Goal: Communication & Community: Answer question/provide support

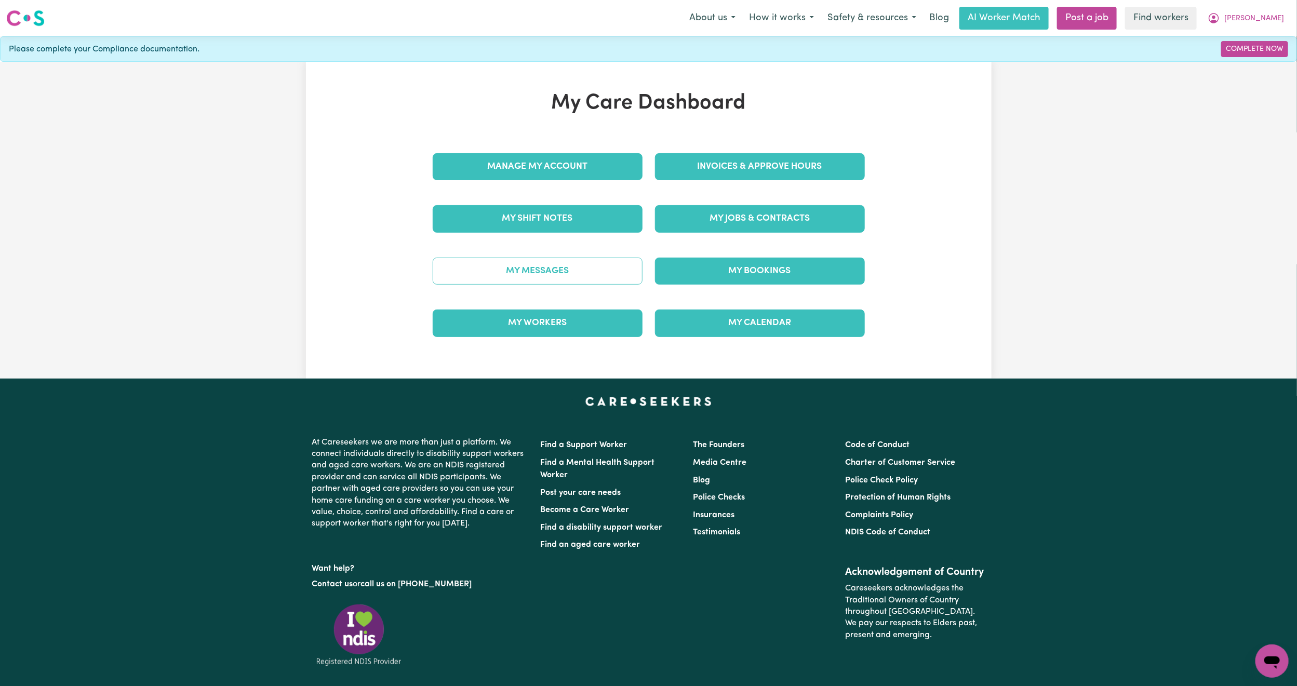
click at [575, 280] on link "My Messages" at bounding box center [538, 271] width 210 height 27
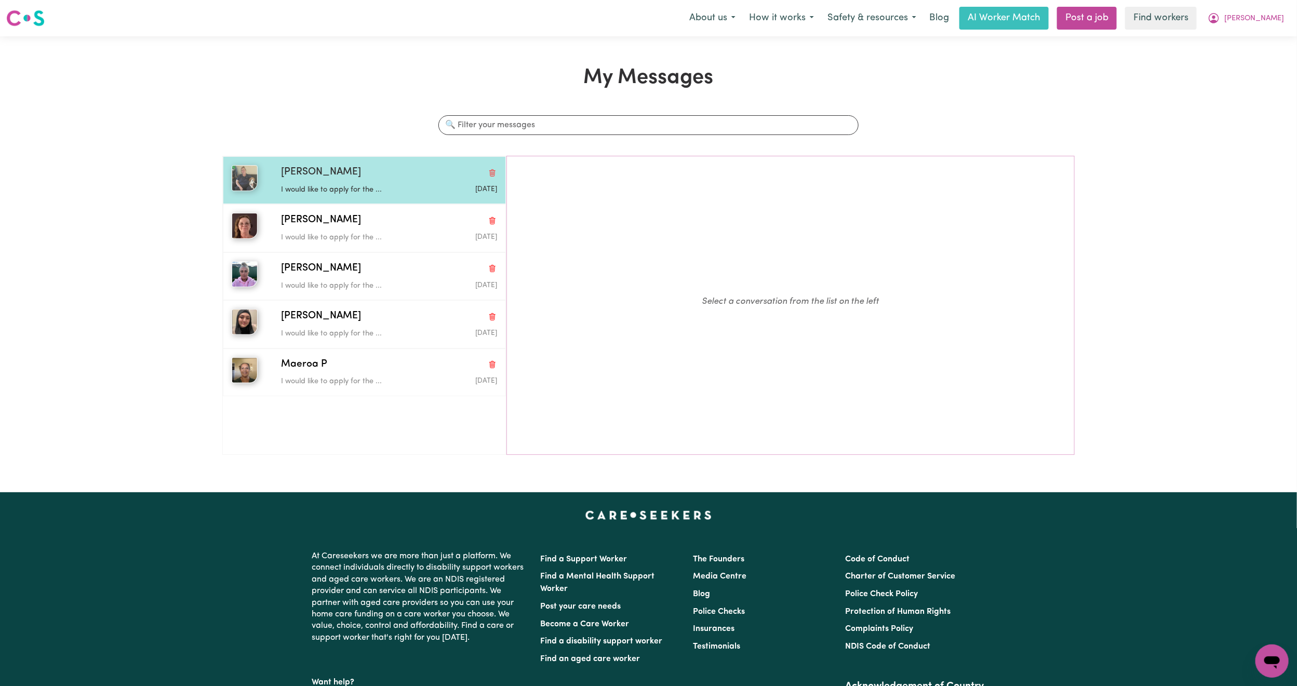
click at [351, 174] on div "[PERSON_NAME]" at bounding box center [389, 172] width 216 height 15
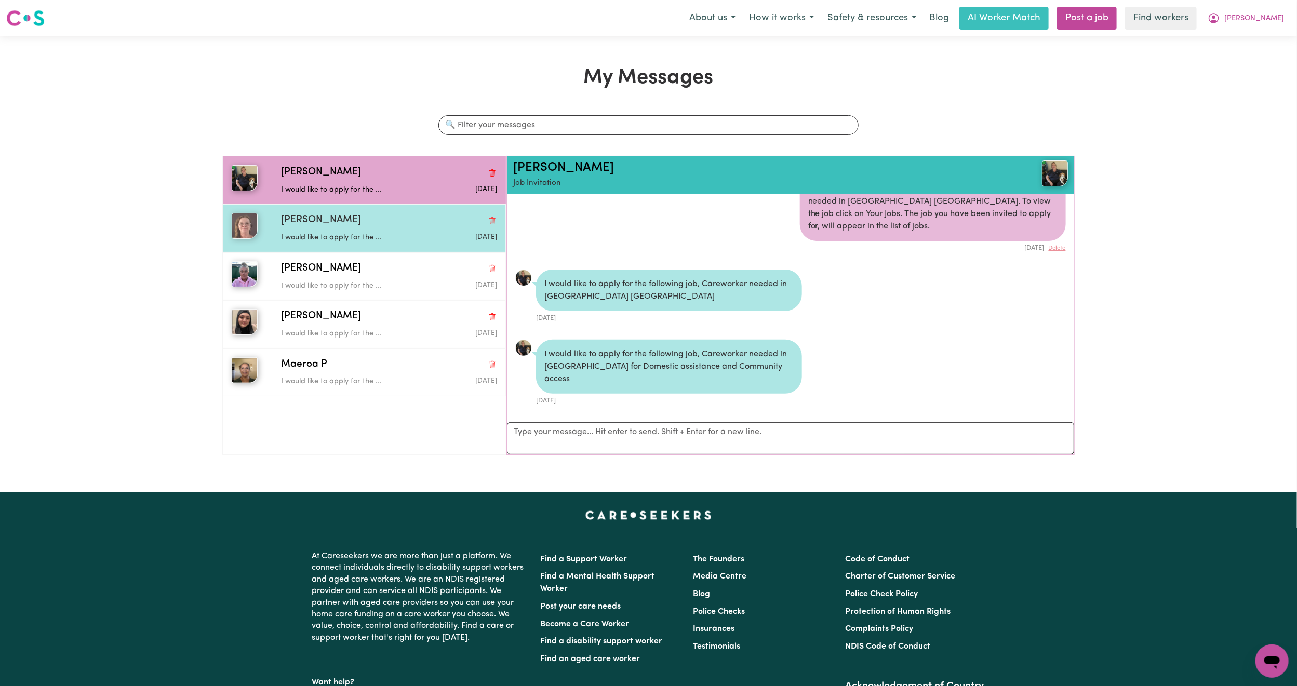
click at [345, 231] on div "I would like to apply for the ..." at bounding box center [353, 236] width 144 height 16
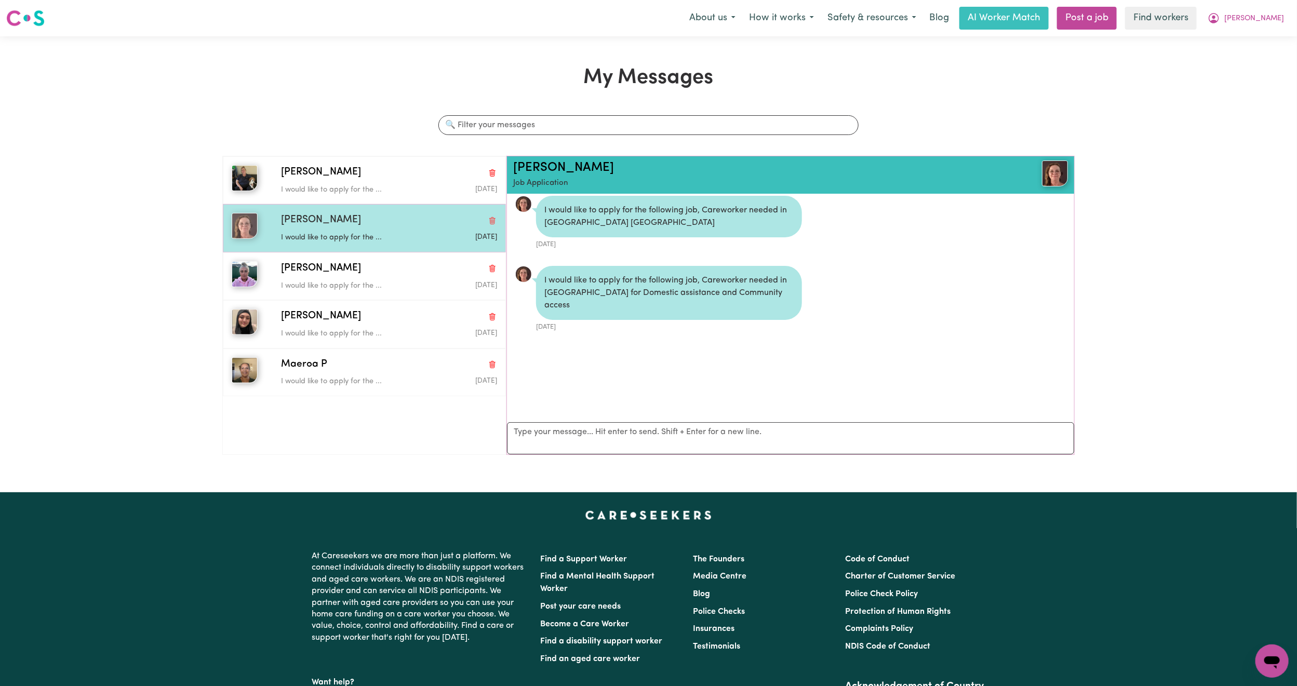
scroll to position [7, 0]
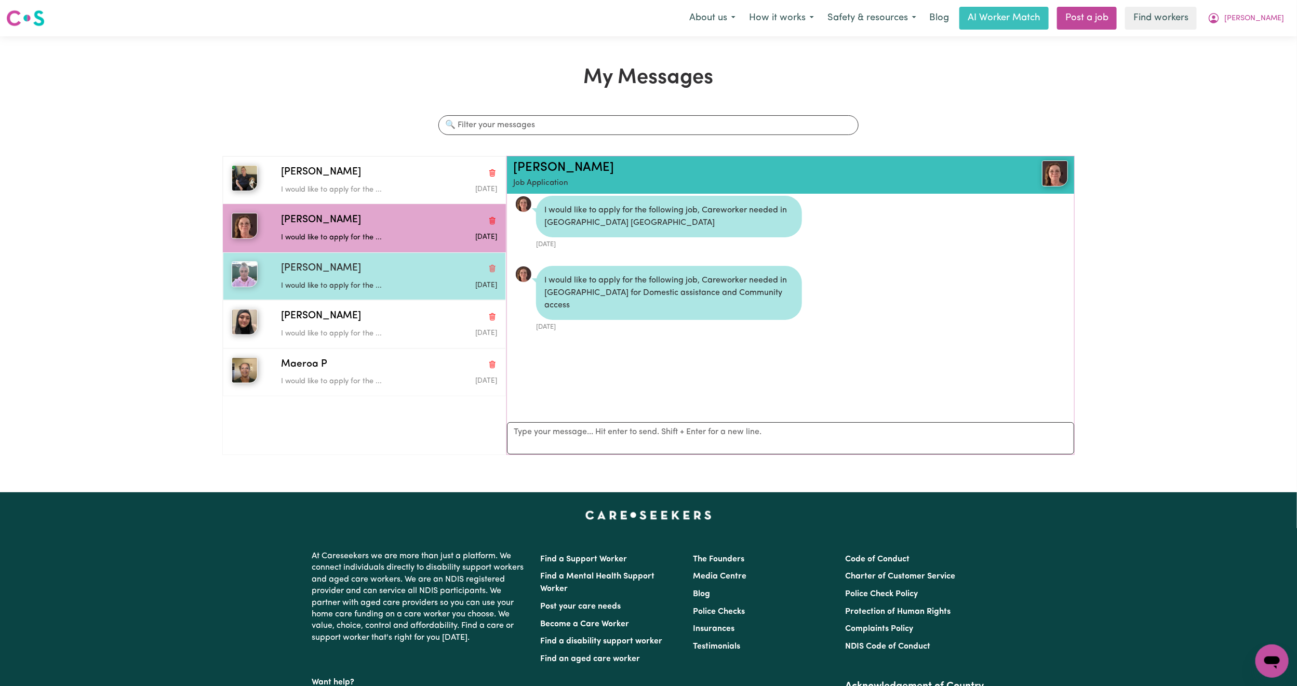
click at [319, 265] on span "[PERSON_NAME]" at bounding box center [321, 268] width 80 height 15
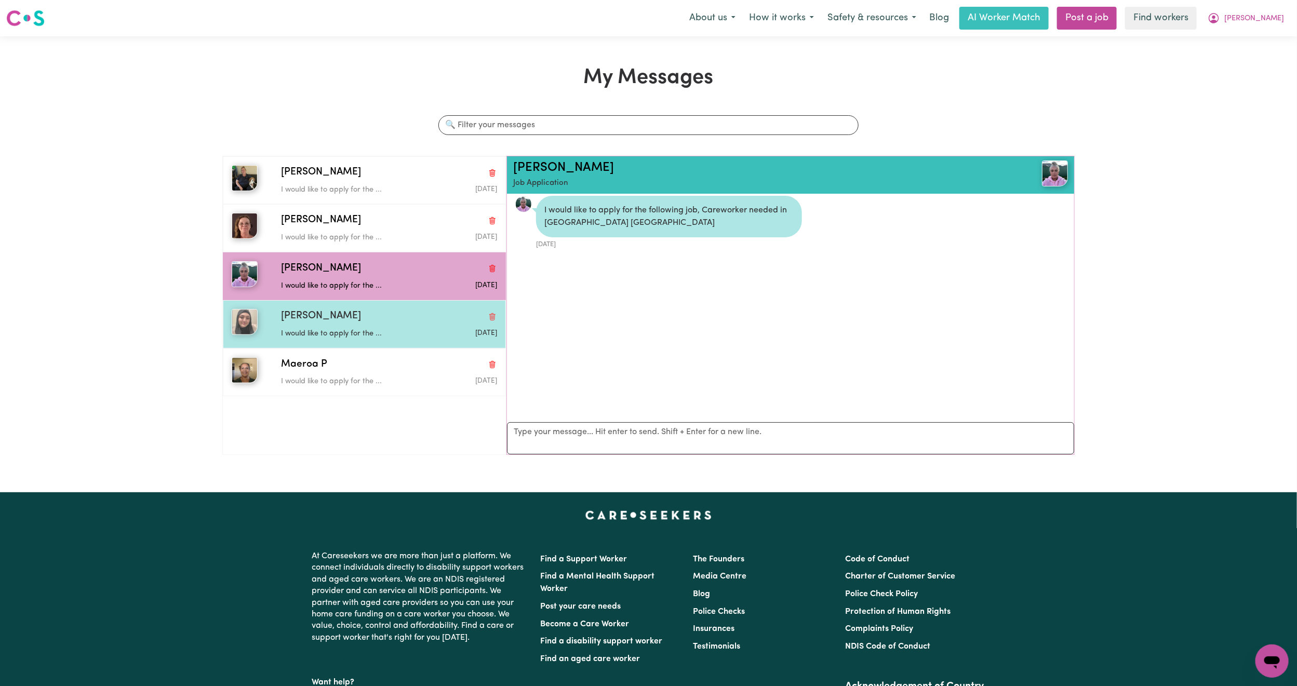
click at [312, 322] on div "[PERSON_NAME]" at bounding box center [389, 316] width 216 height 15
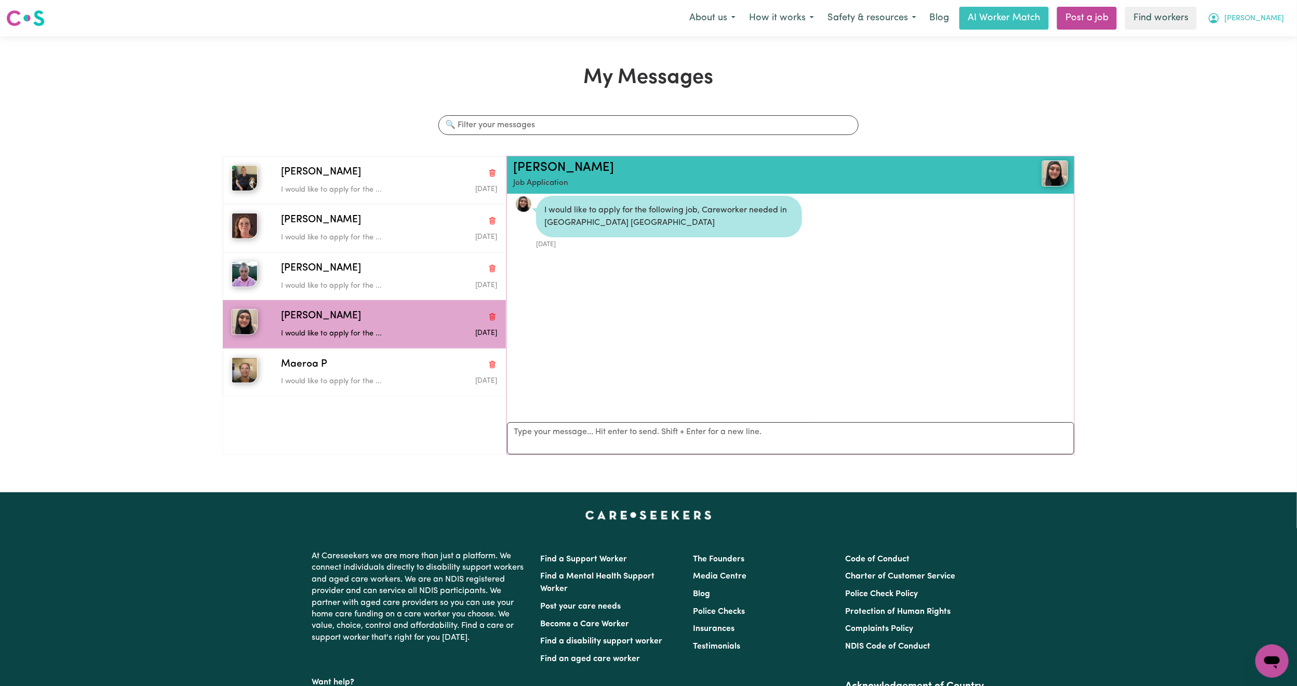
click at [1266, 18] on span "[PERSON_NAME]" at bounding box center [1254, 18] width 60 height 11
click at [1225, 36] on link "My Dashboard" at bounding box center [1249, 41] width 82 height 20
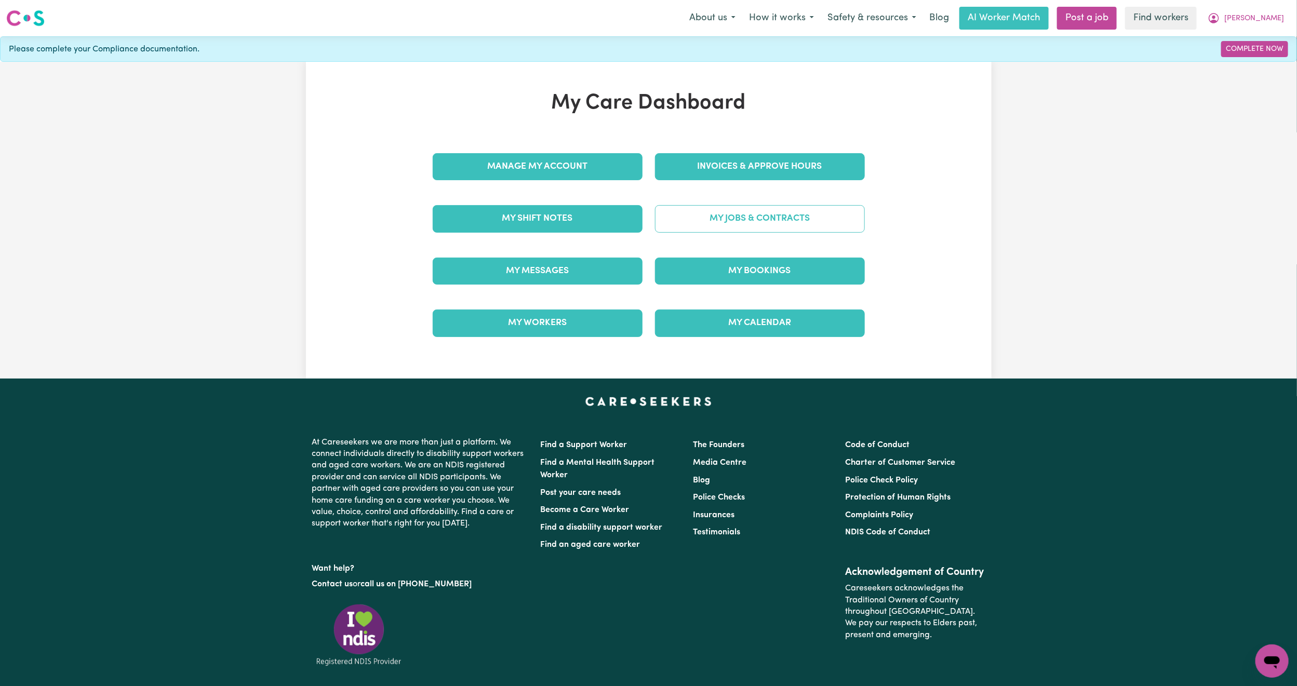
click at [671, 212] on link "My Jobs & Contracts" at bounding box center [760, 218] width 210 height 27
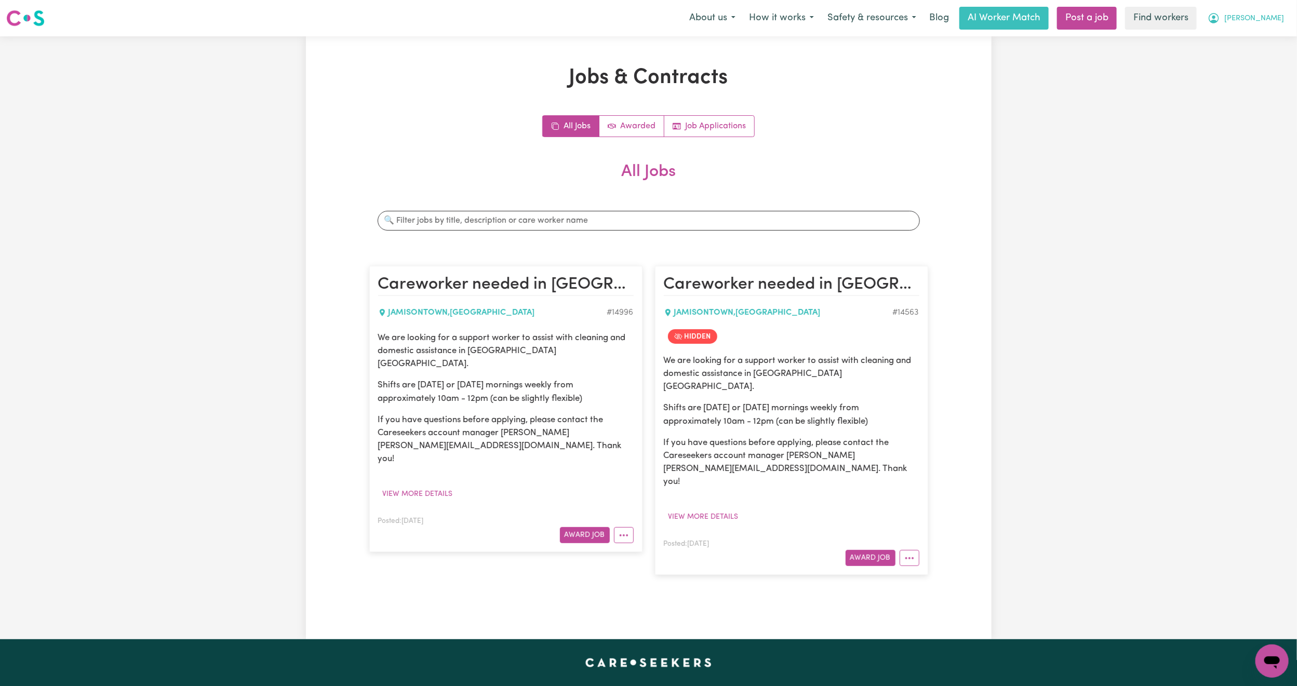
click at [1272, 25] on button "[PERSON_NAME]" at bounding box center [1246, 18] width 90 height 22
click at [1264, 53] on link "Logout" at bounding box center [1249, 60] width 82 height 20
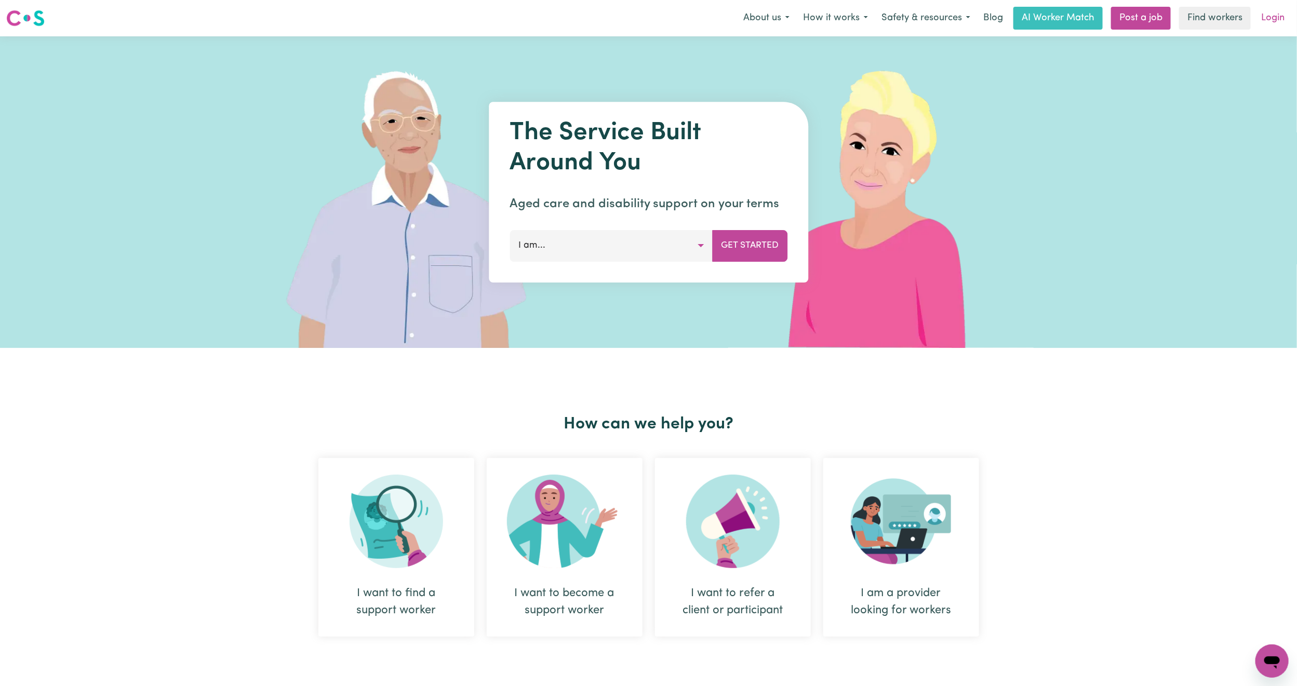
click at [1270, 15] on link "Login" at bounding box center [1273, 18] width 36 height 23
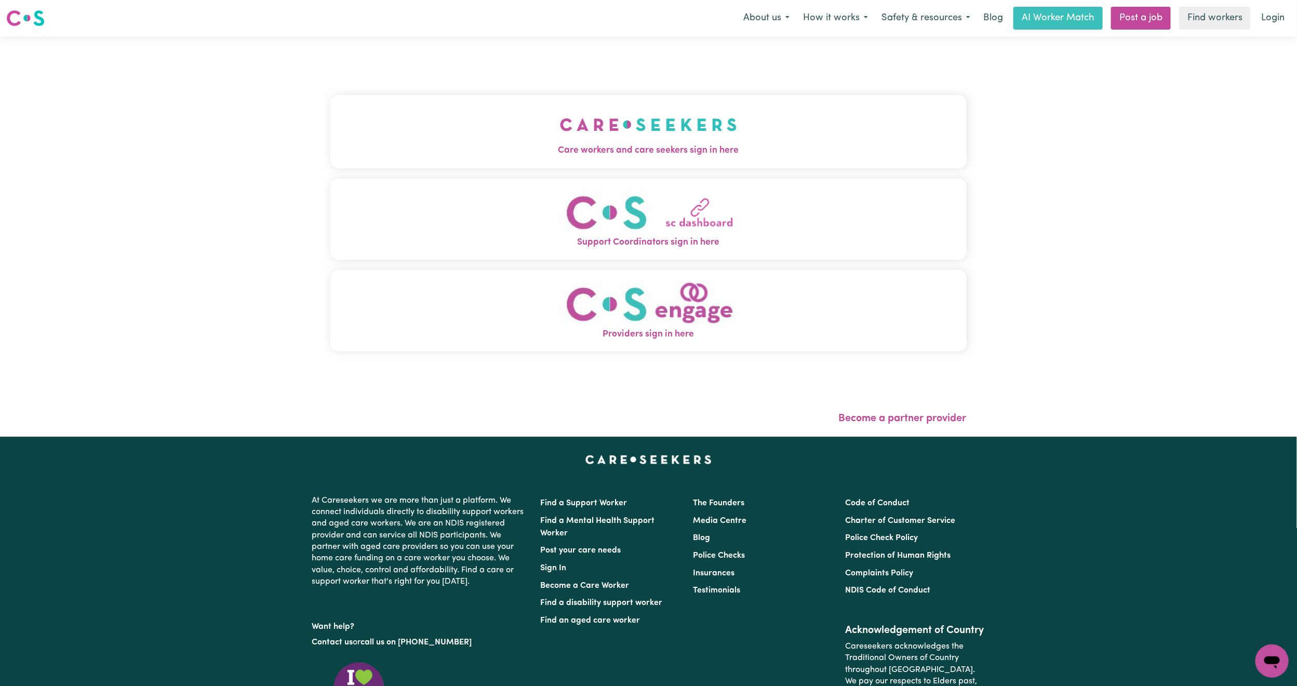
click at [406, 108] on button "Care workers and care seekers sign in here" at bounding box center [648, 131] width 636 height 73
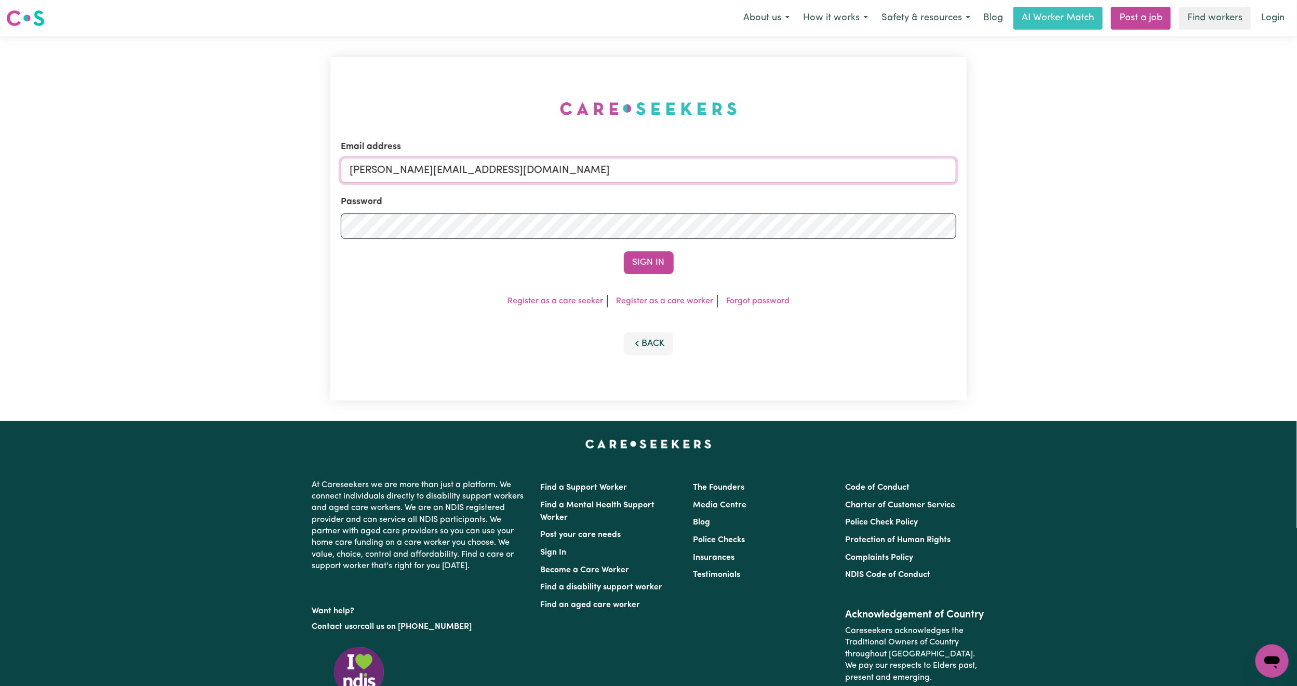
drag, startPoint x: 447, startPoint y: 170, endPoint x: 449, endPoint y: 176, distance: 6.6
click at [447, 170] on input "[PERSON_NAME][EMAIL_ADDRESS][DOMAIN_NAME]" at bounding box center [648, 170] width 615 height 25
drag, startPoint x: 403, startPoint y: 159, endPoint x: 840, endPoint y: 186, distance: 437.0
click at [840, 186] on form "Email address [EMAIL_ADDRESS][PERSON_NAME][DOMAIN_NAME] Password Sign In" at bounding box center [648, 207] width 615 height 134
type input "[EMAIL_ADDRESS][DOMAIN_NAME]"
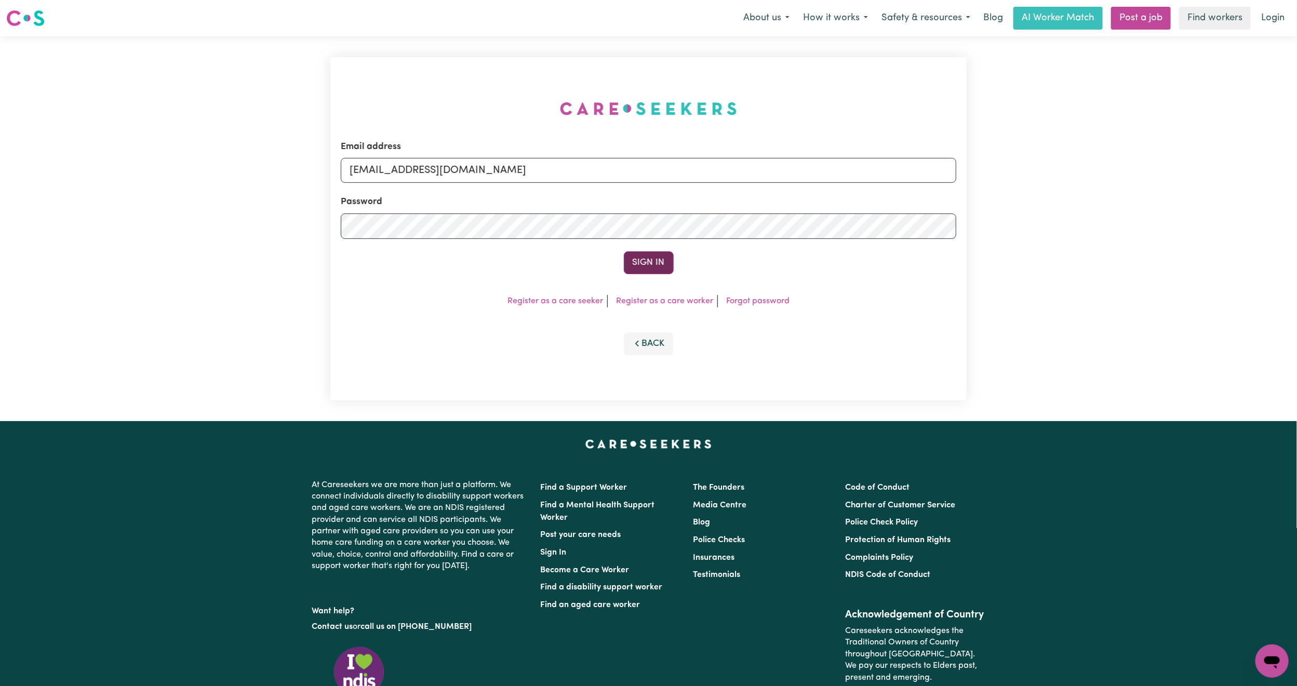
click at [659, 262] on button "Sign In" at bounding box center [649, 262] width 50 height 23
